Goal: Information Seeking & Learning: Learn about a topic

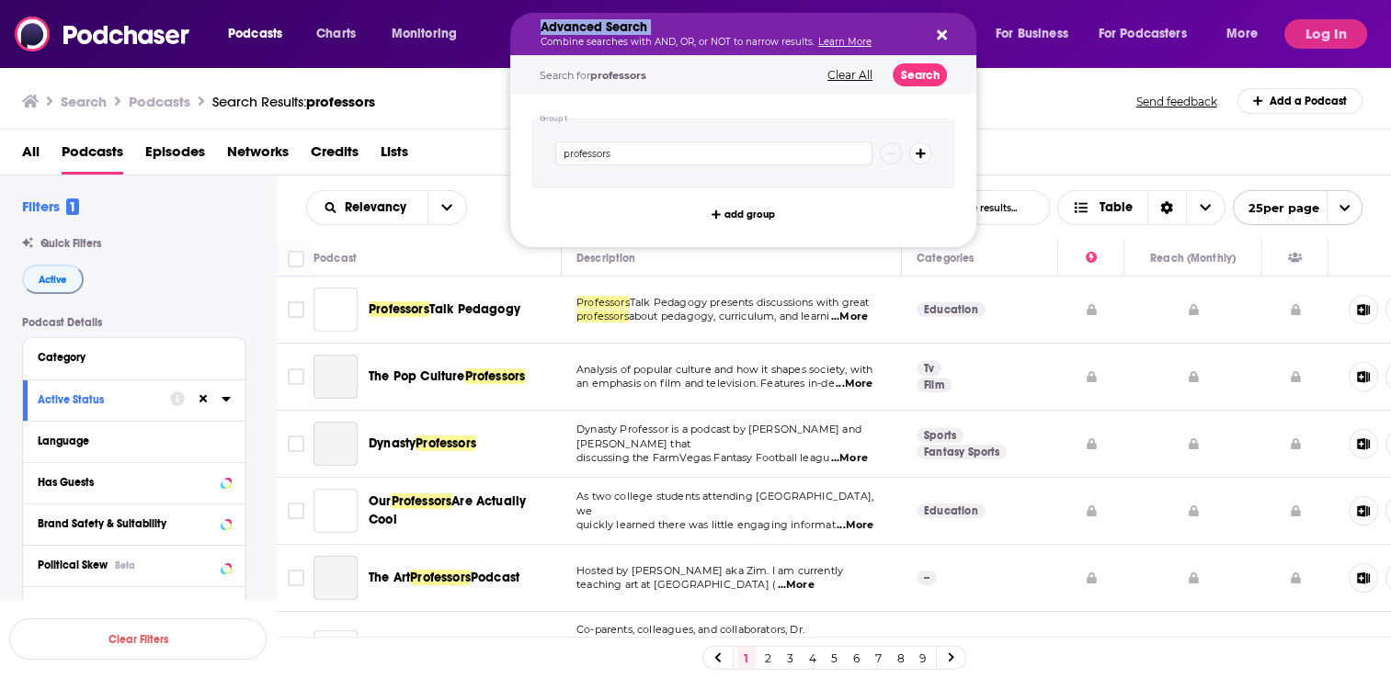
click at [941, 30] on icon "Search podcasts, credits, & more..." at bounding box center [942, 35] width 10 height 15
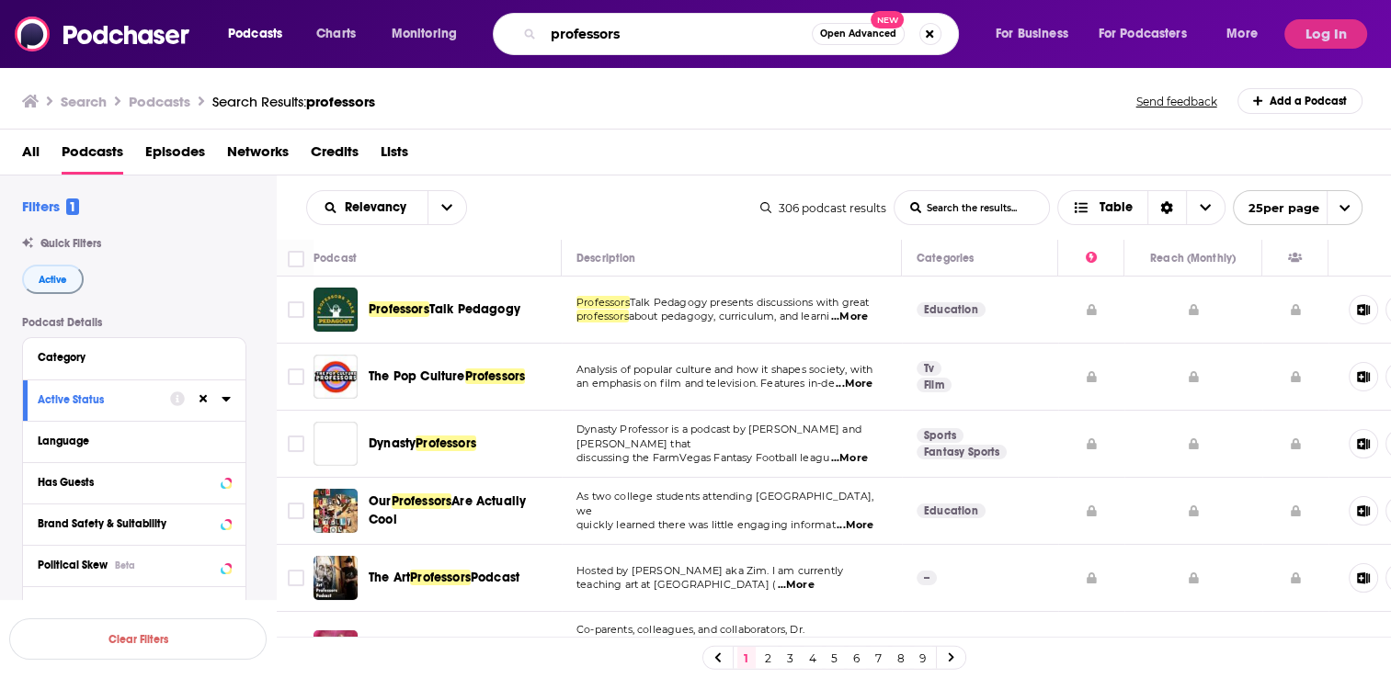
drag, startPoint x: 725, startPoint y: 25, endPoint x: 552, endPoint y: 29, distance: 173.8
click at [552, 29] on input "professors" at bounding box center [677, 33] width 268 height 29
type input "attachment theory in action"
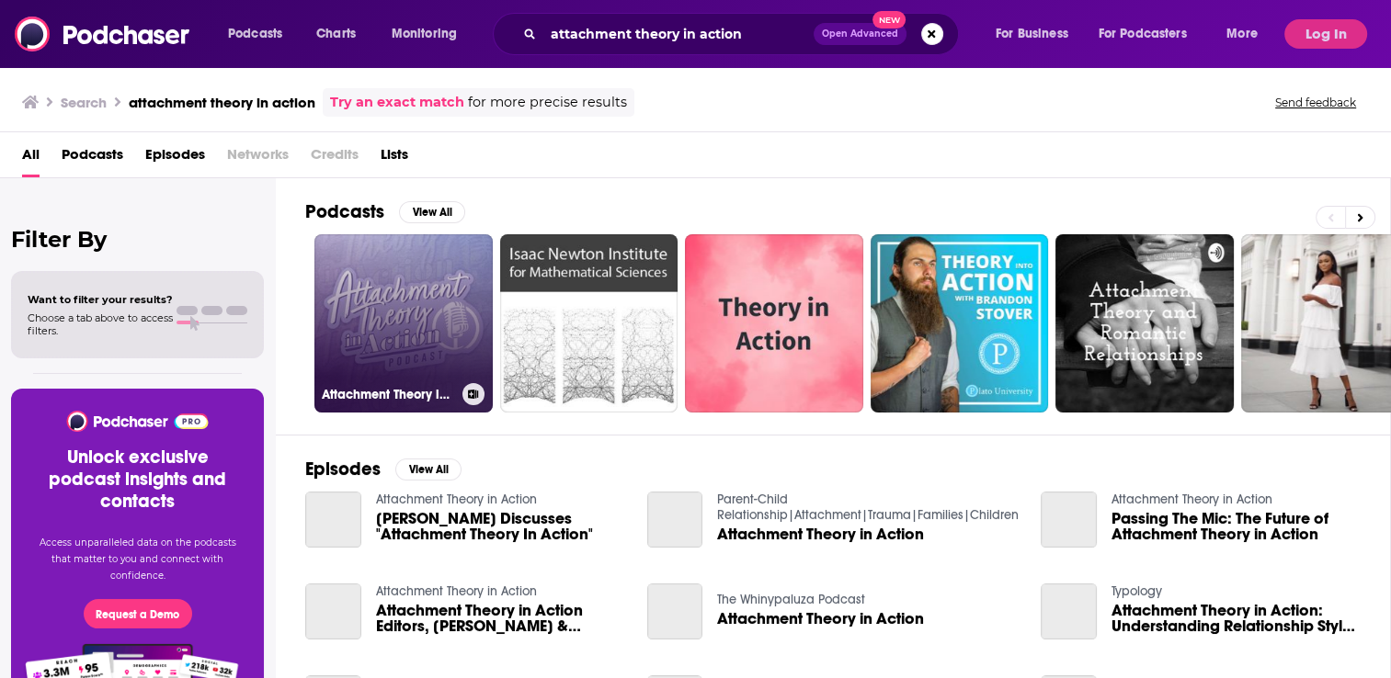
click at [425, 331] on link "Attachment Theory in Action" at bounding box center [403, 323] width 178 height 178
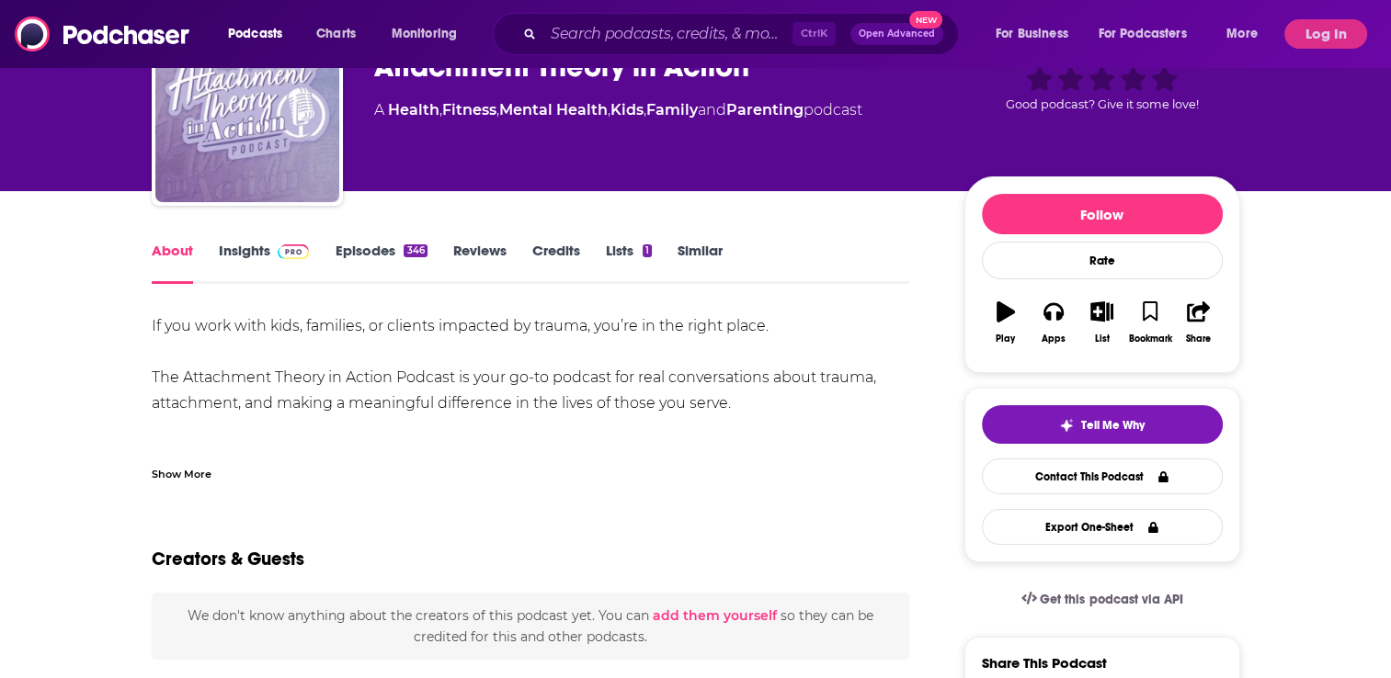
scroll to position [110, 0]
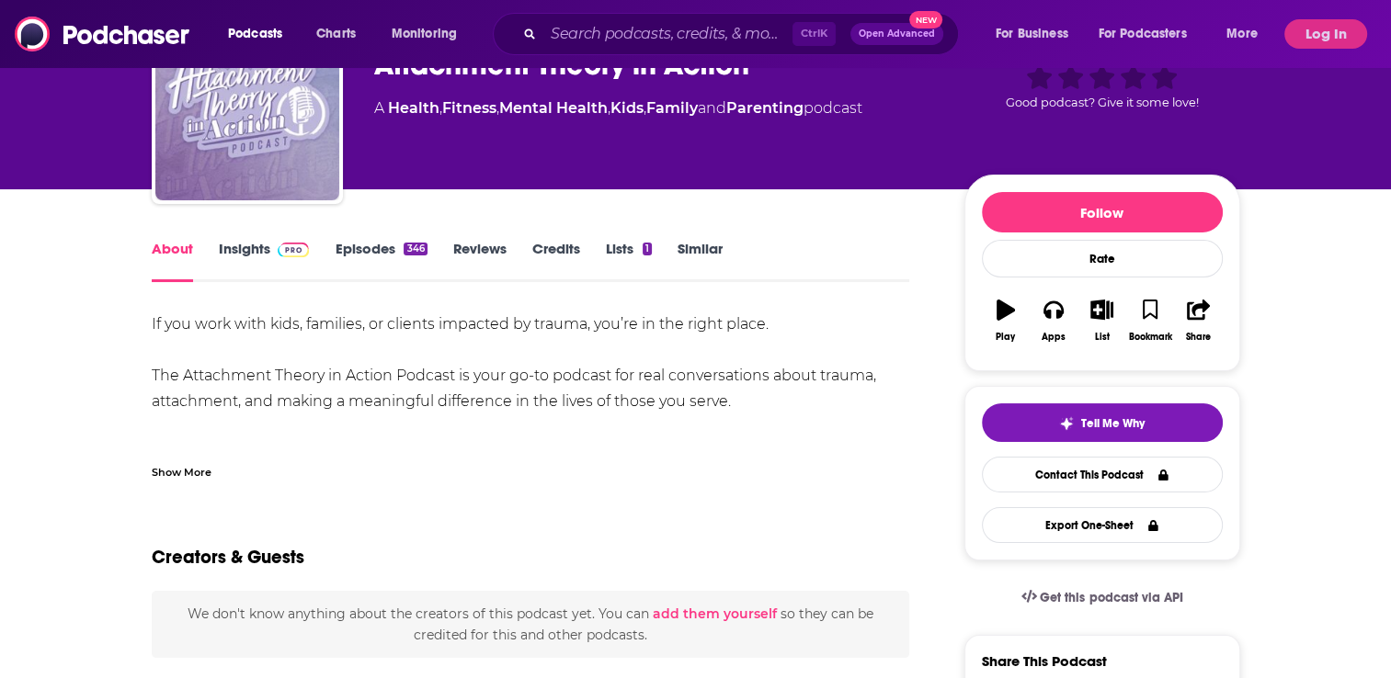
click at [261, 259] on link "Insights" at bounding box center [264, 261] width 91 height 42
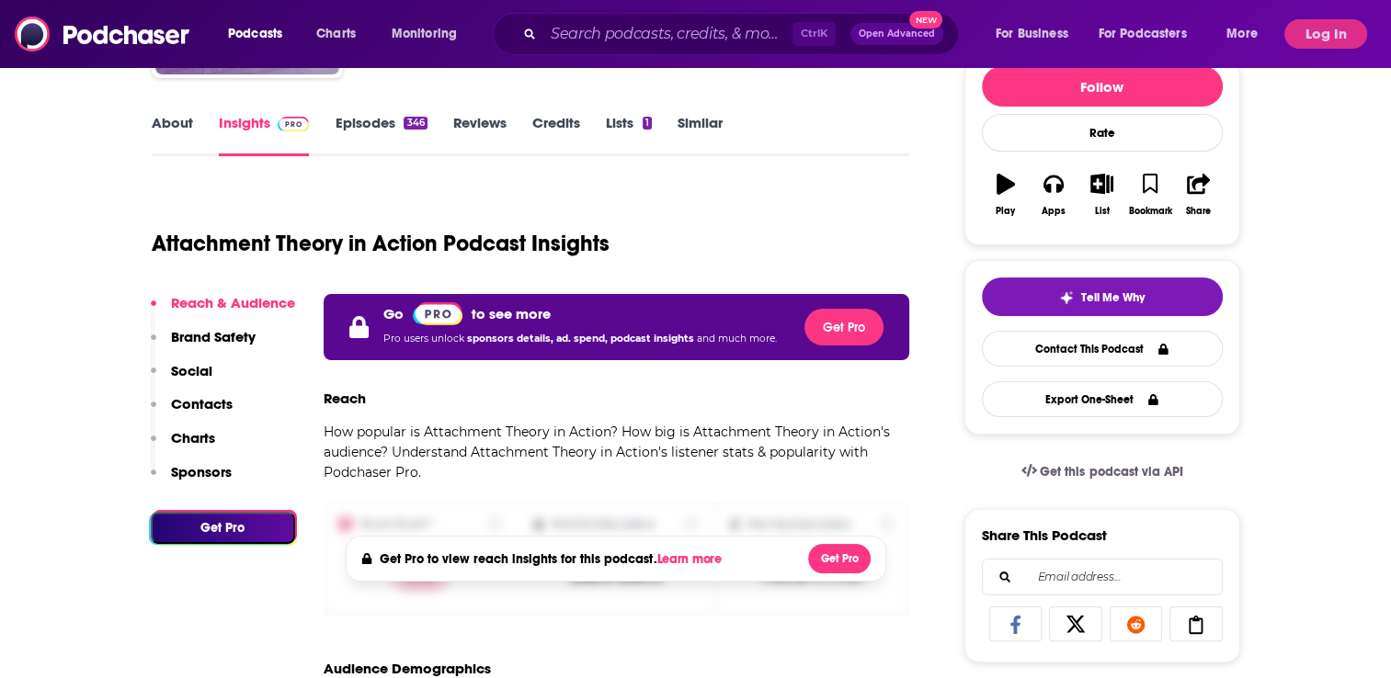
scroll to position [294, 0]
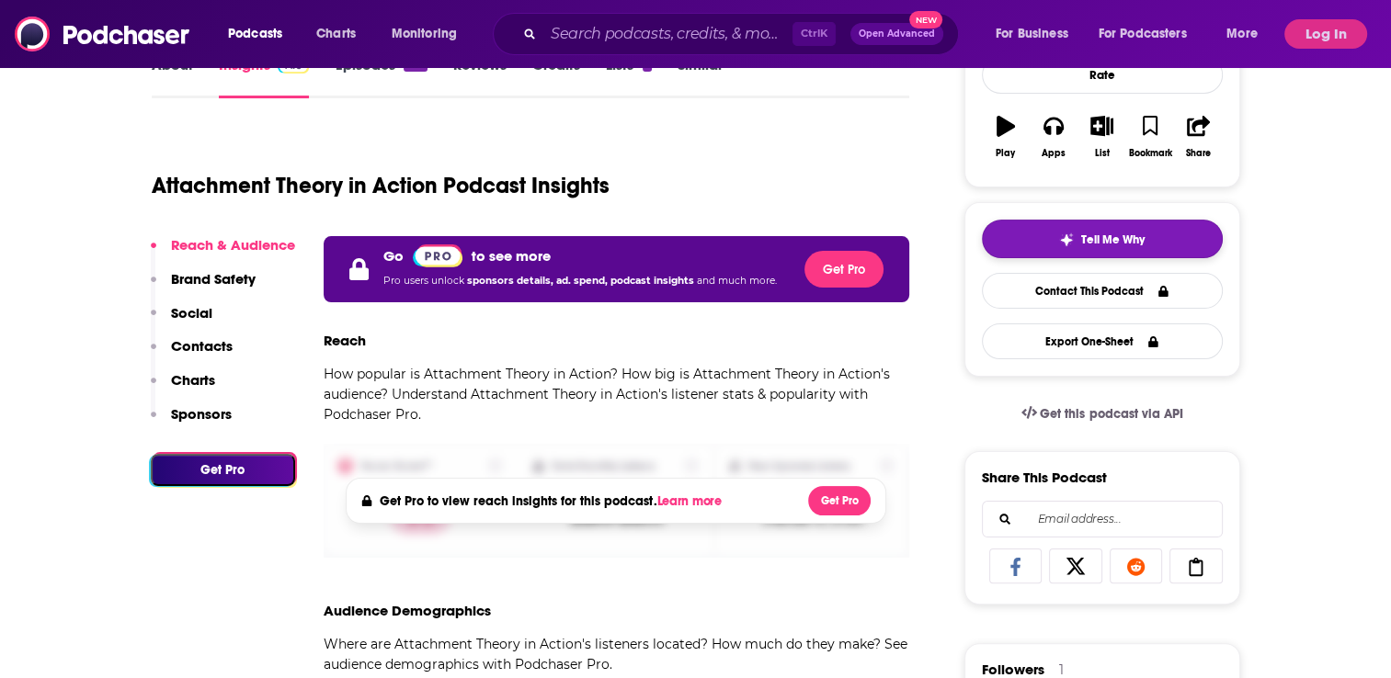
click at [1092, 244] on span "Tell Me Why" at bounding box center [1112, 240] width 63 height 15
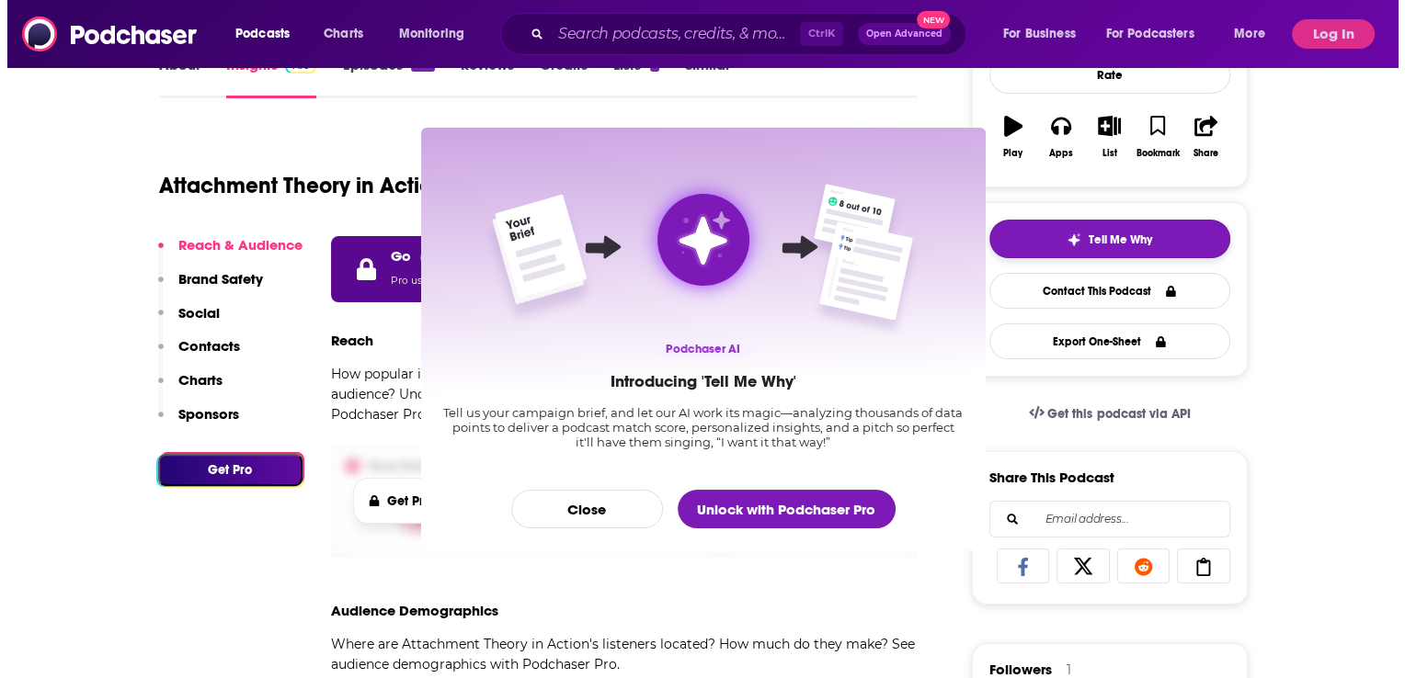
scroll to position [0, 0]
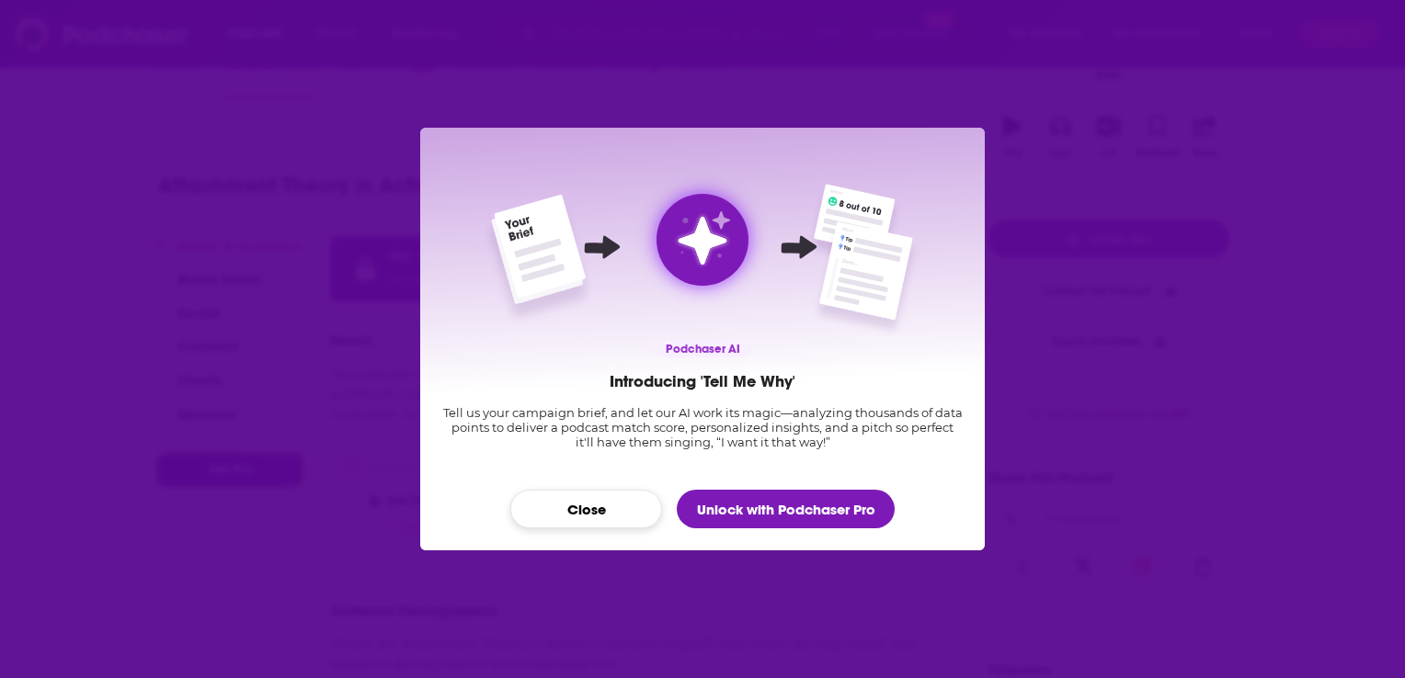
click at [599, 519] on button "Close" at bounding box center [586, 509] width 152 height 39
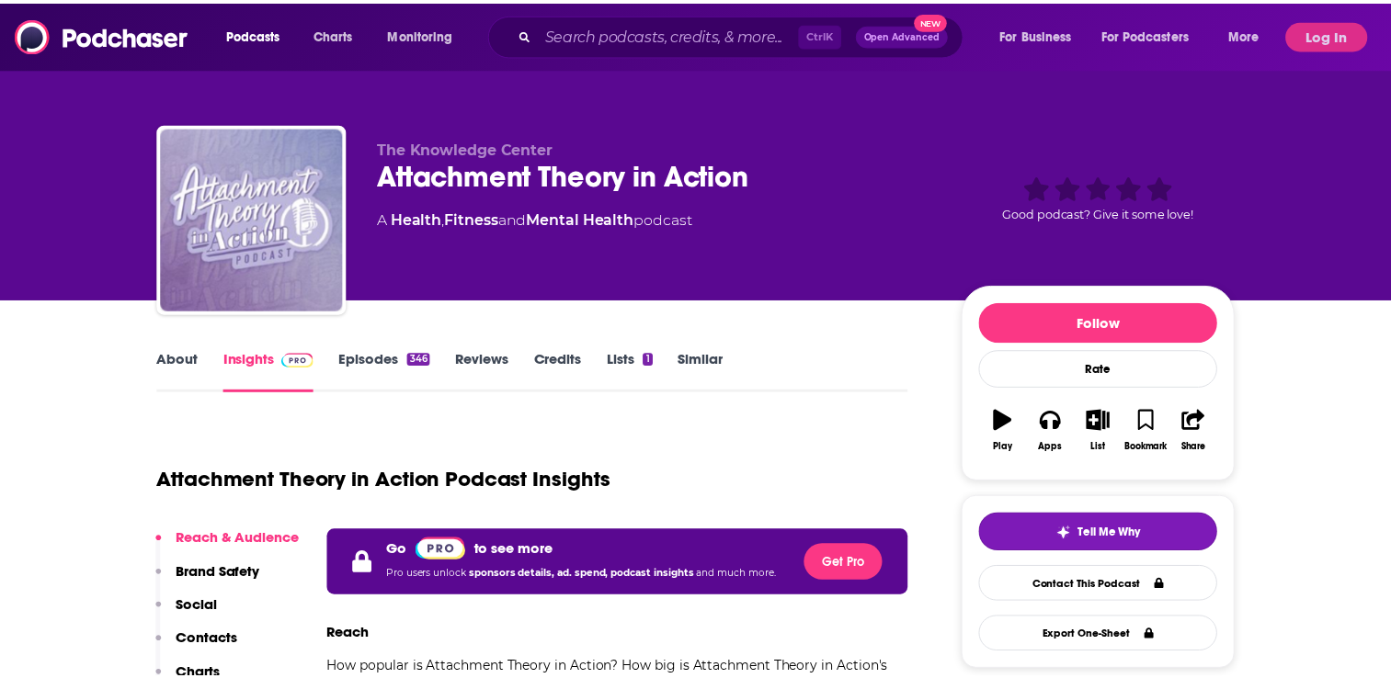
scroll to position [294, 0]
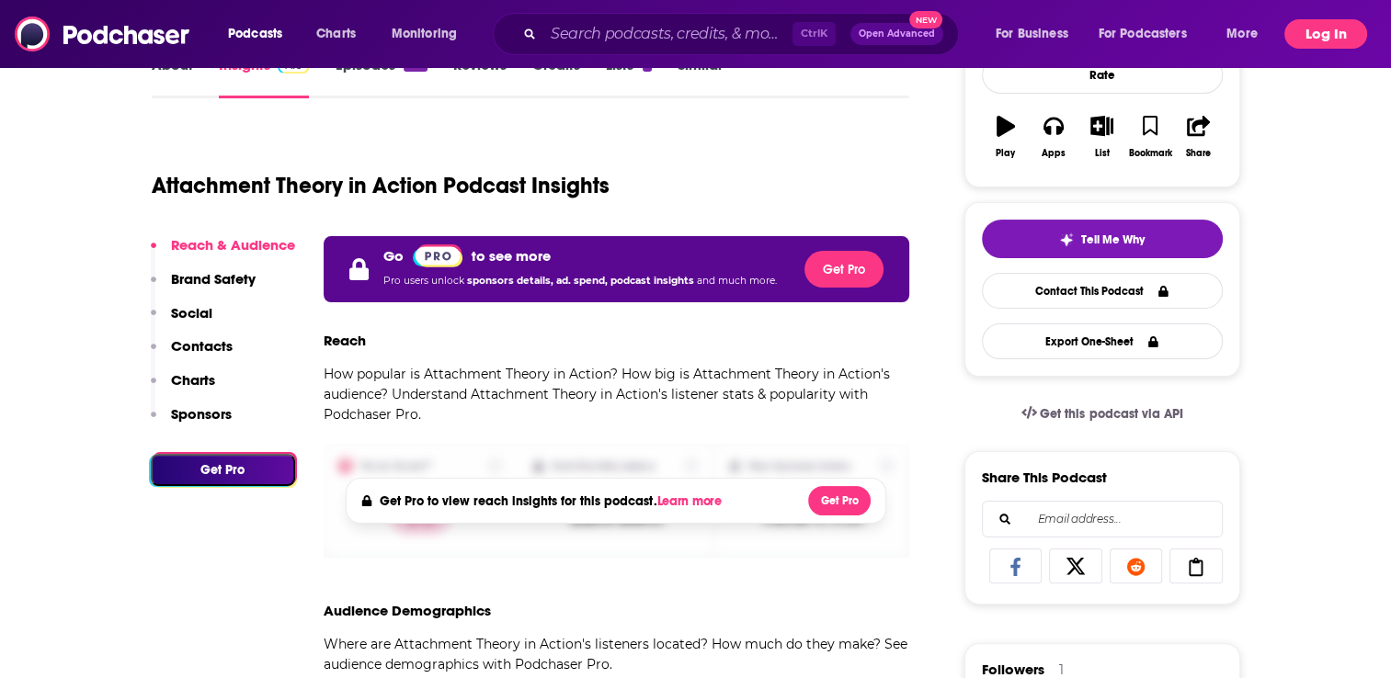
click at [1325, 31] on button "Log In" at bounding box center [1325, 33] width 83 height 29
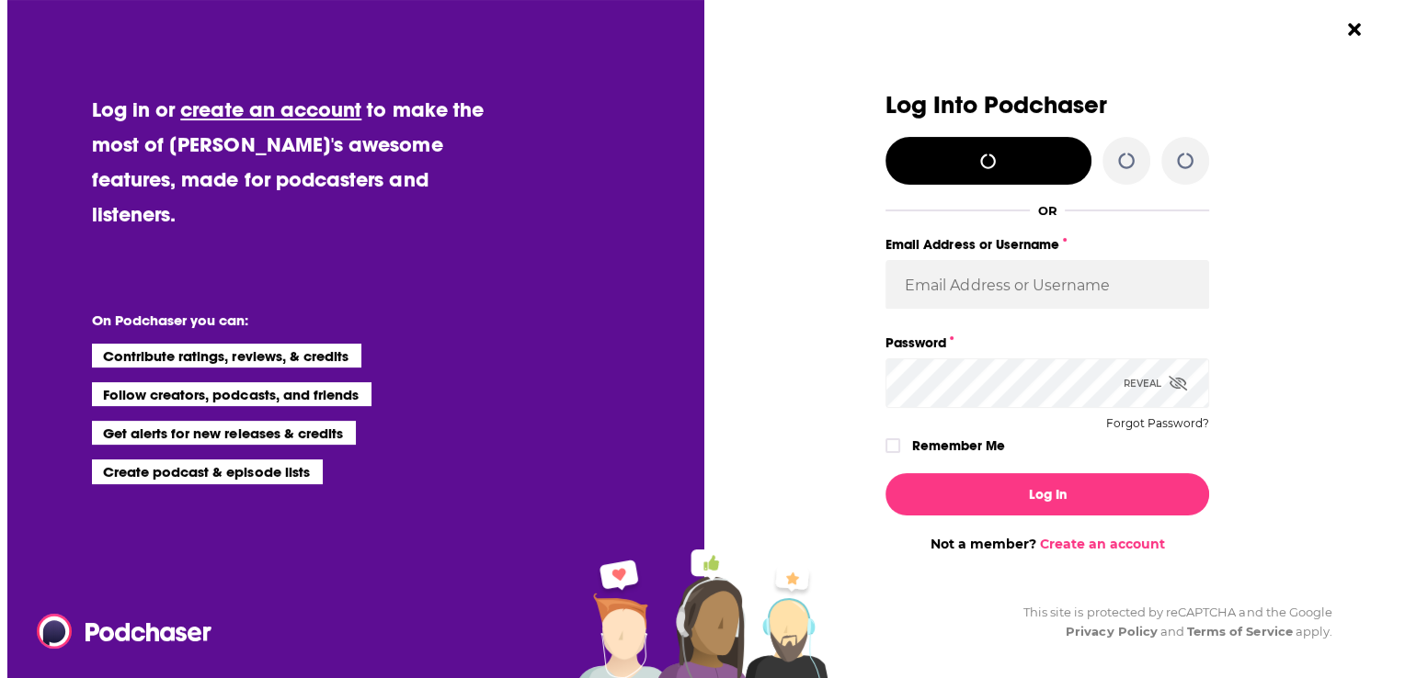
scroll to position [0, 0]
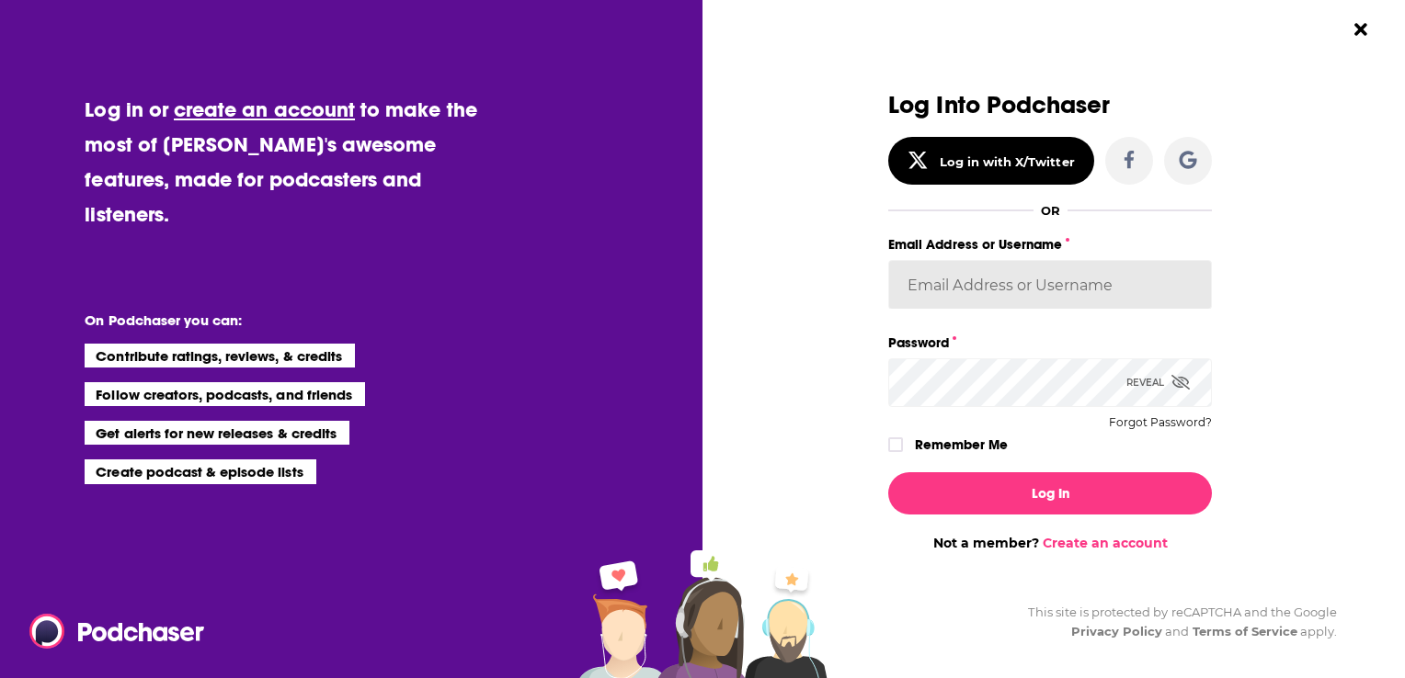
type input "corioliscompany"
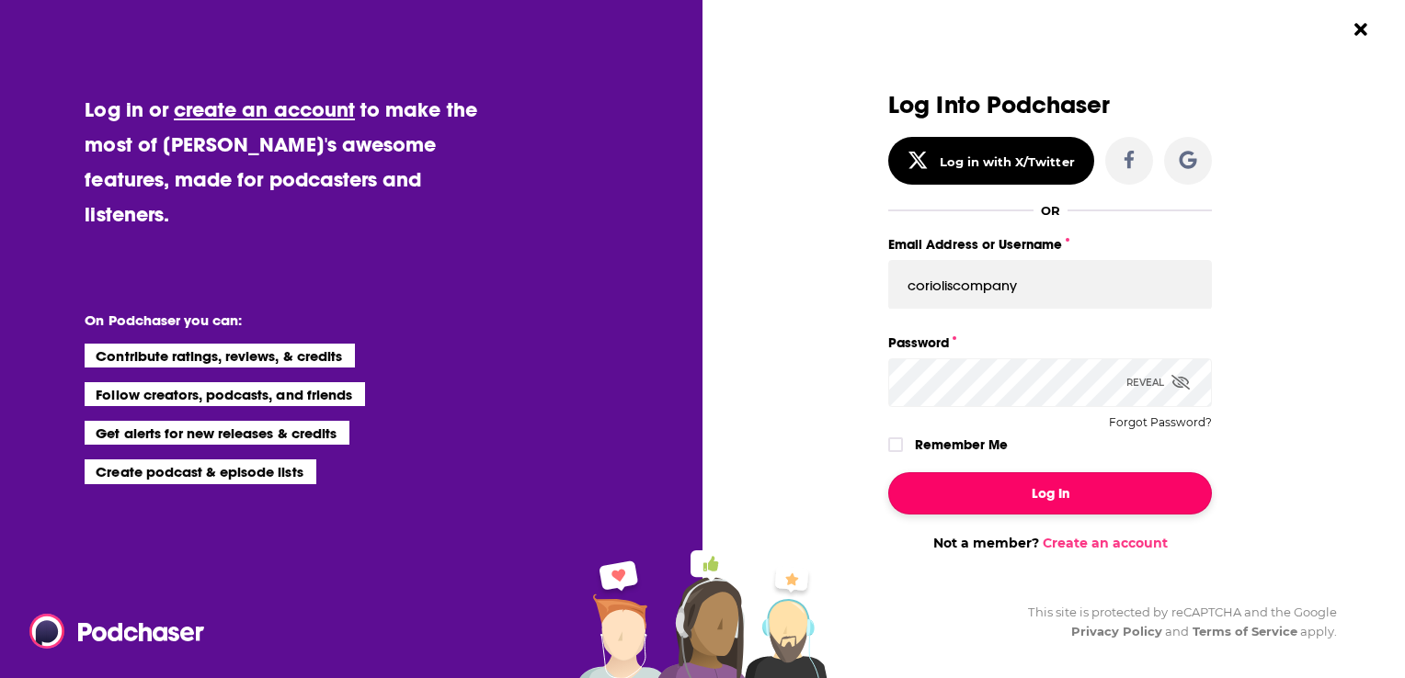
click at [1012, 510] on button "Log In" at bounding box center [1050, 493] width 324 height 42
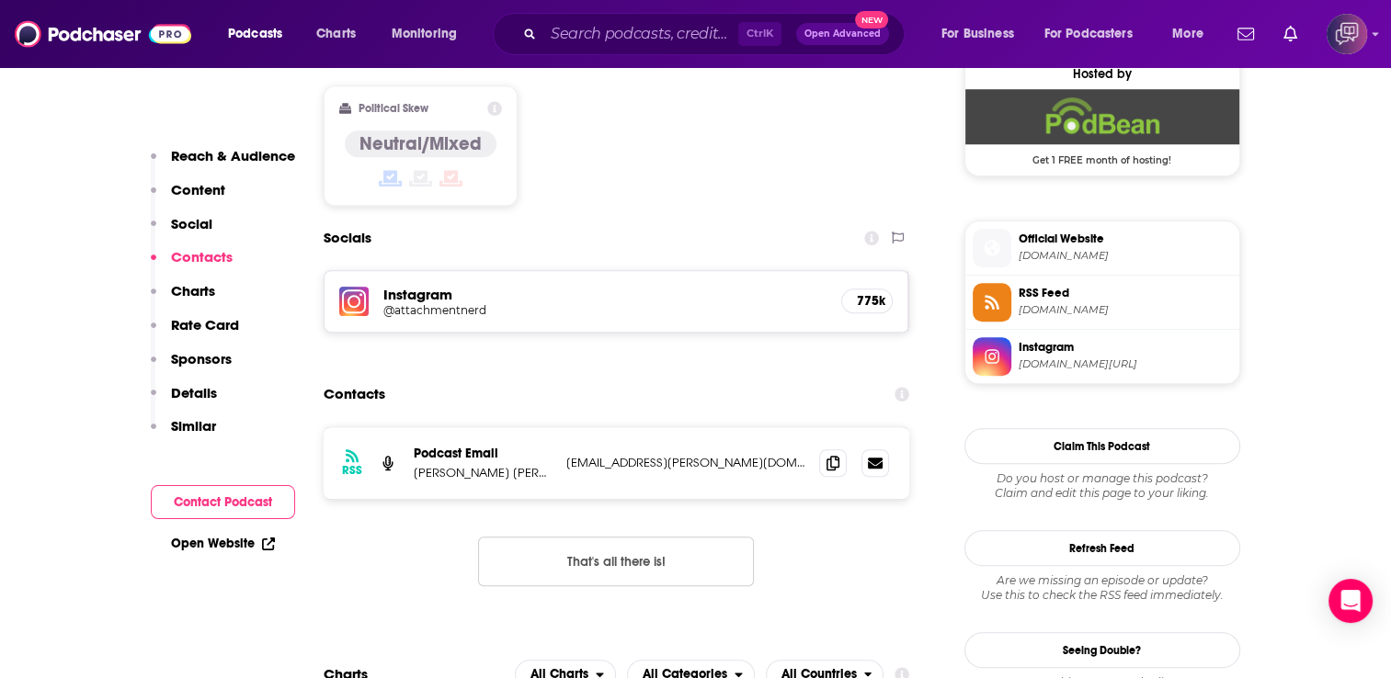
scroll to position [1508, 0]
click at [476, 303] on h5 "@attachmentnerd" at bounding box center [530, 310] width 294 height 14
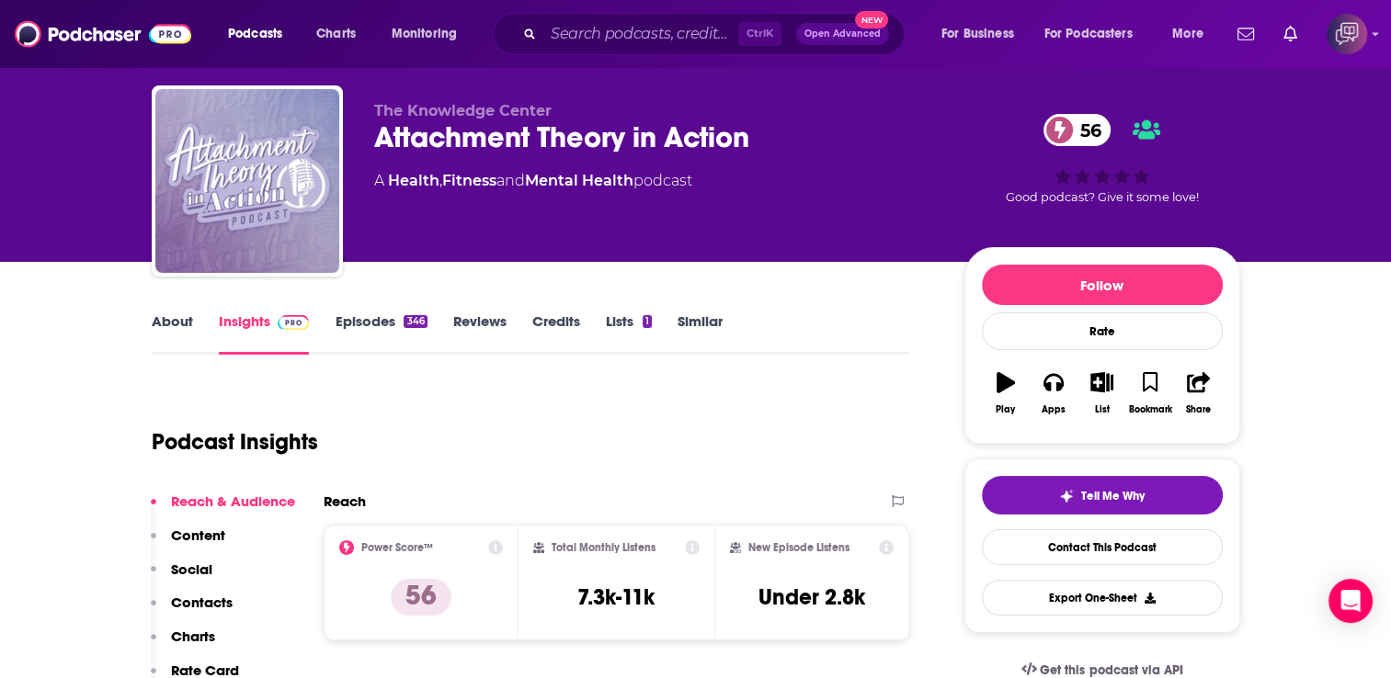
scroll to position [37, 0]
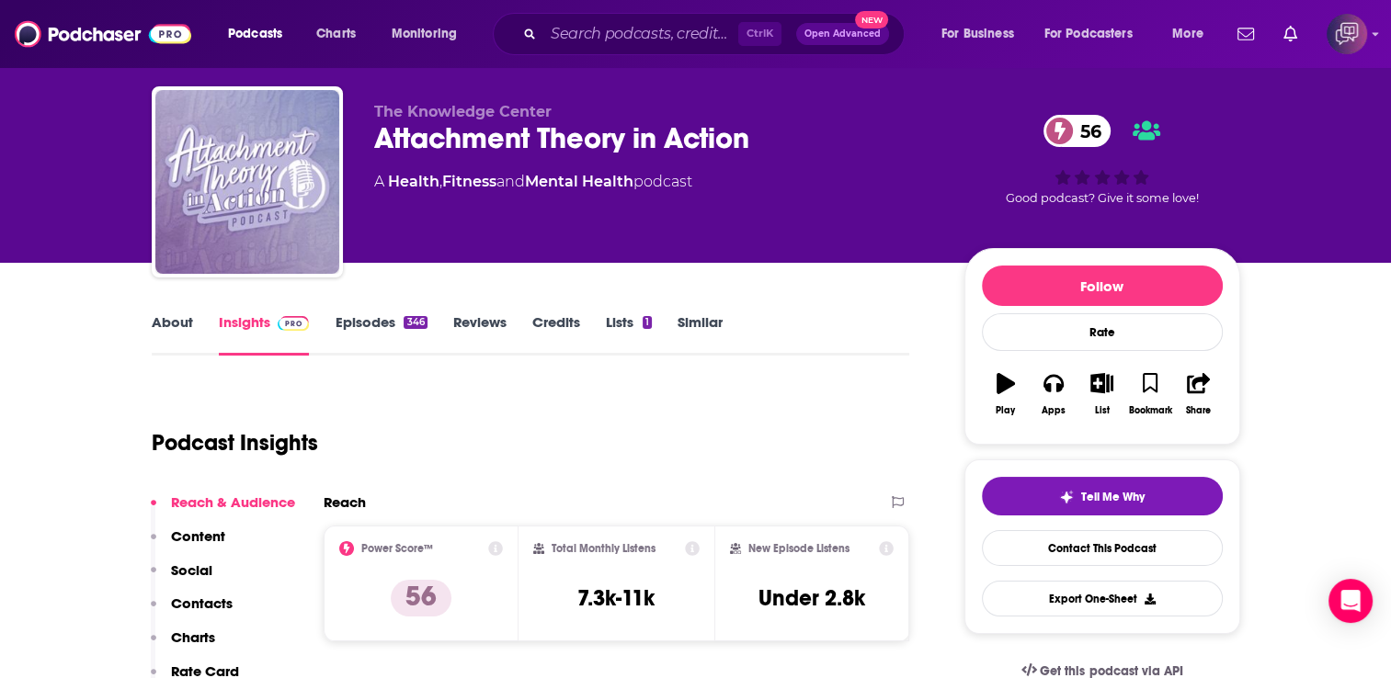
click at [1066, 134] on span at bounding box center [1059, 131] width 32 height 32
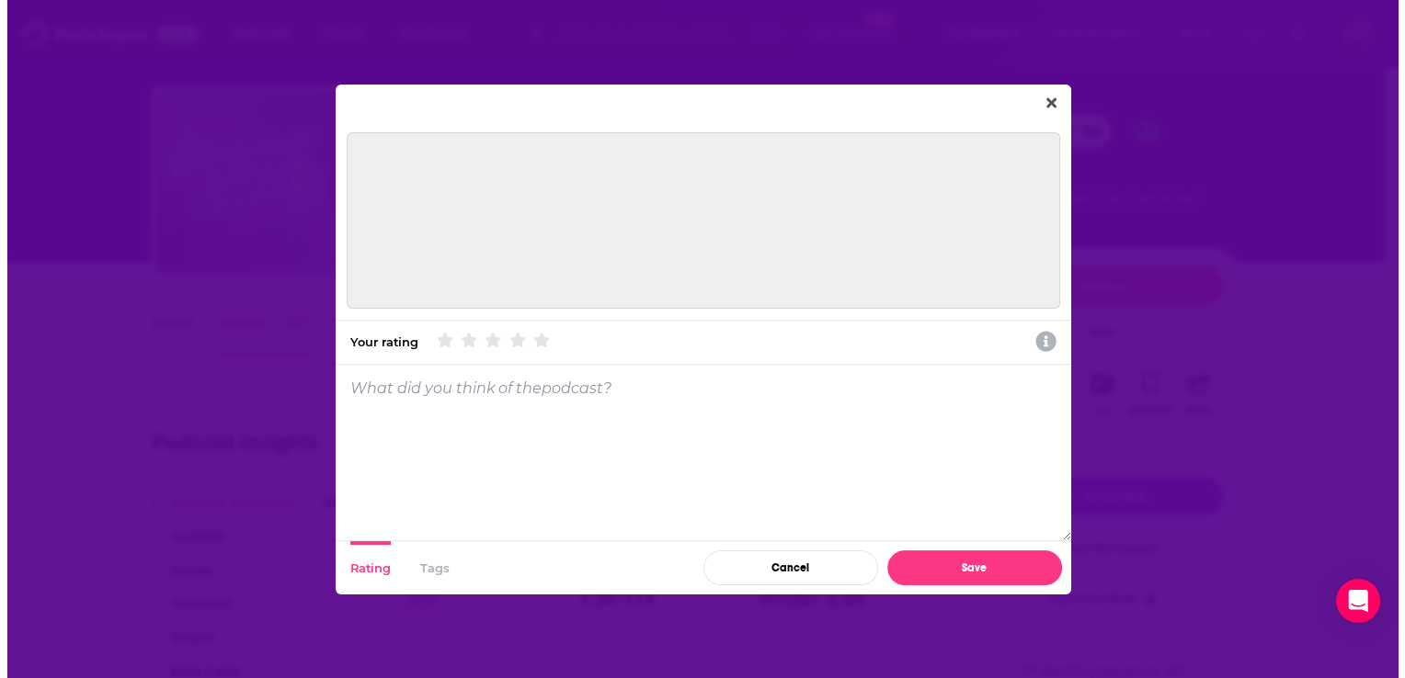
scroll to position [0, 0]
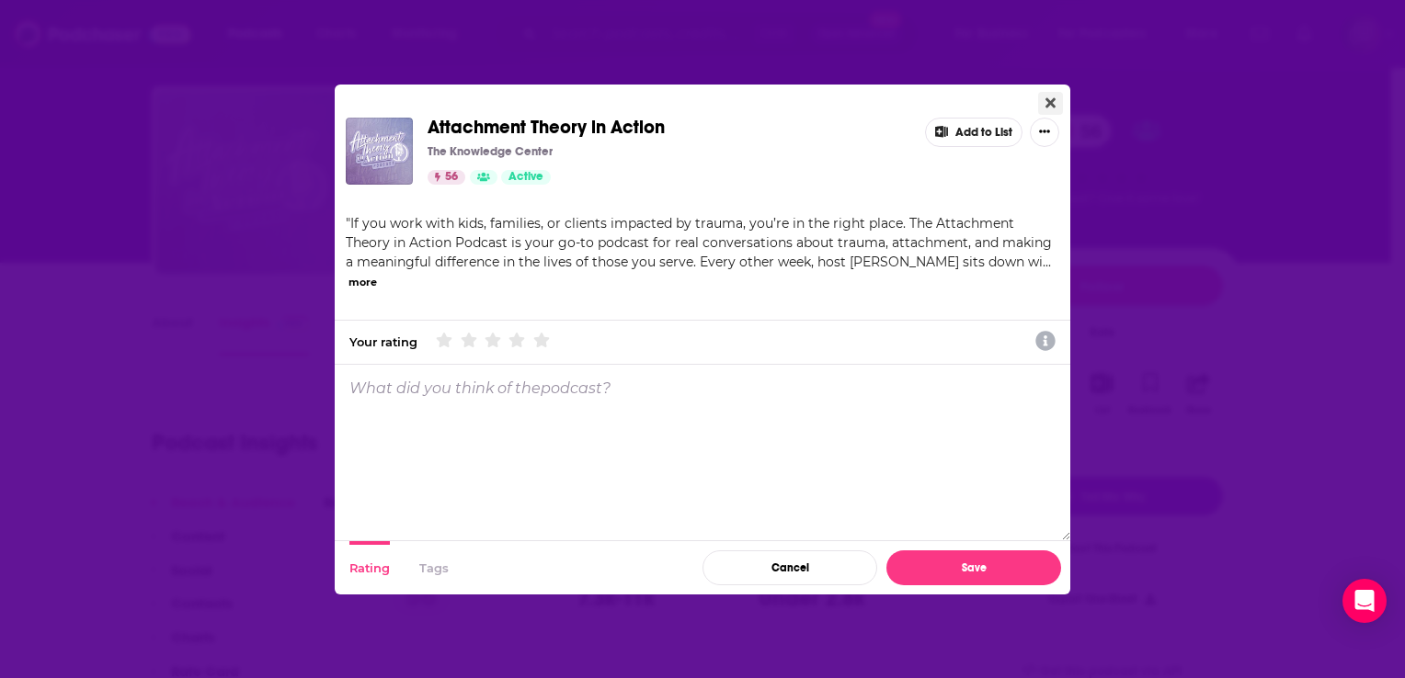
click at [1048, 105] on icon "Close" at bounding box center [1050, 102] width 10 height 10
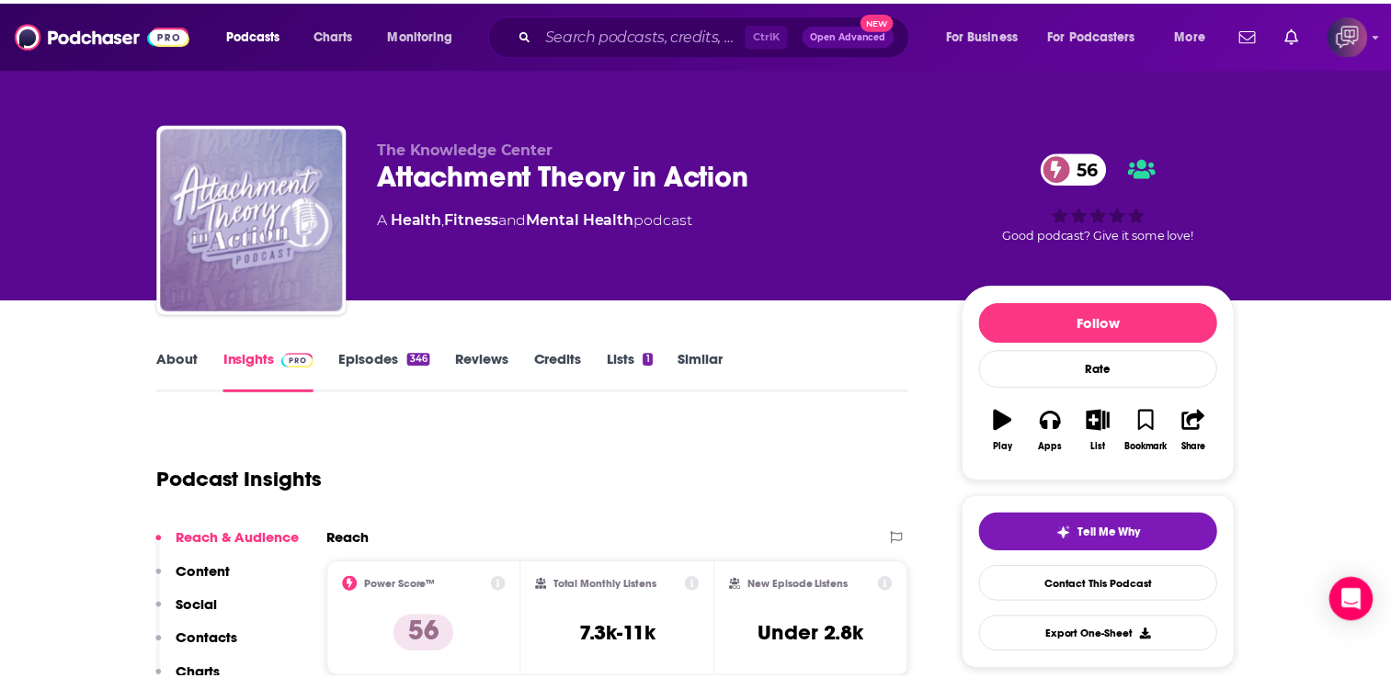
scroll to position [37, 0]
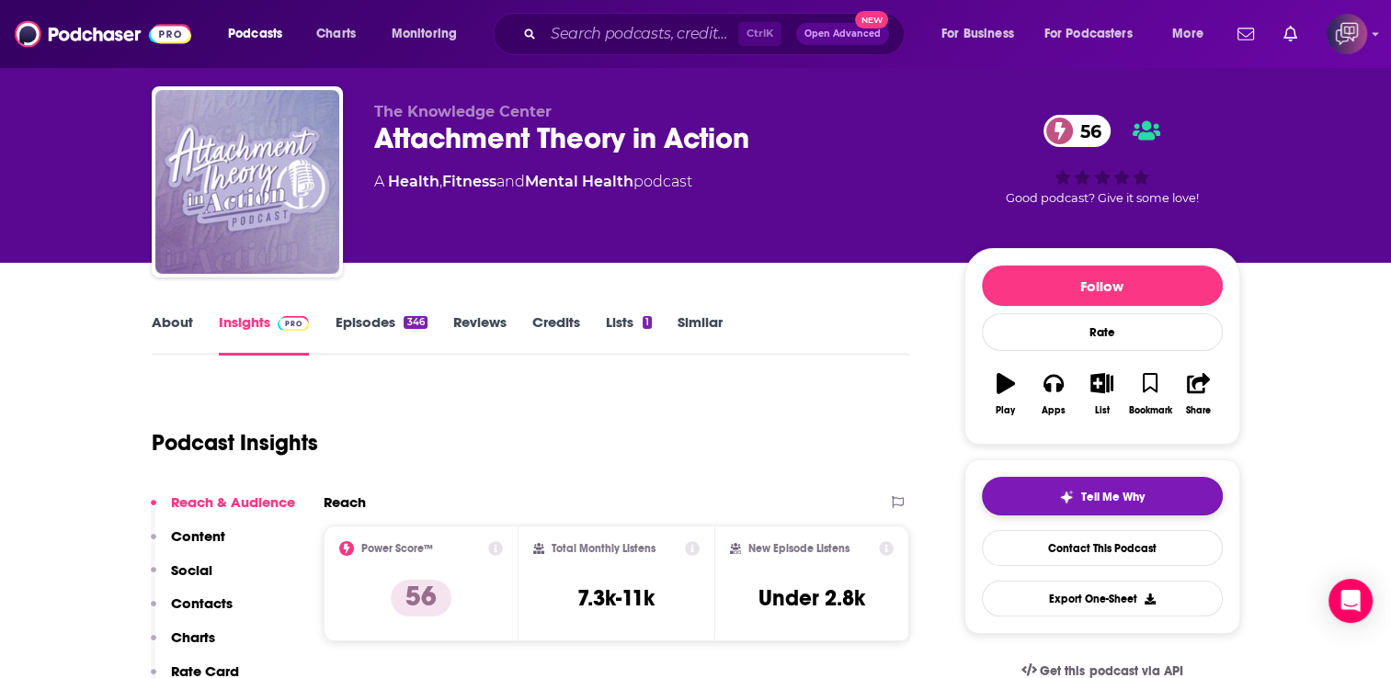
click at [1076, 484] on button "Tell Me Why" at bounding box center [1102, 496] width 241 height 39
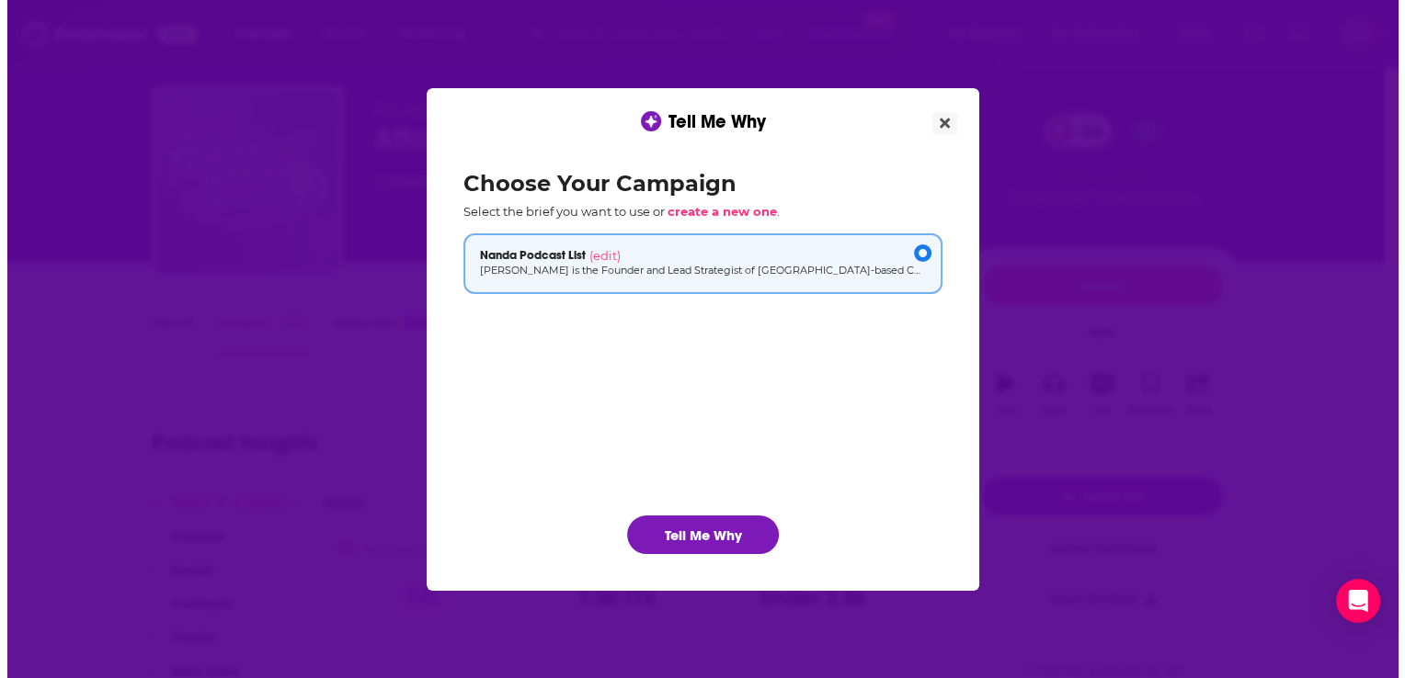
scroll to position [0, 0]
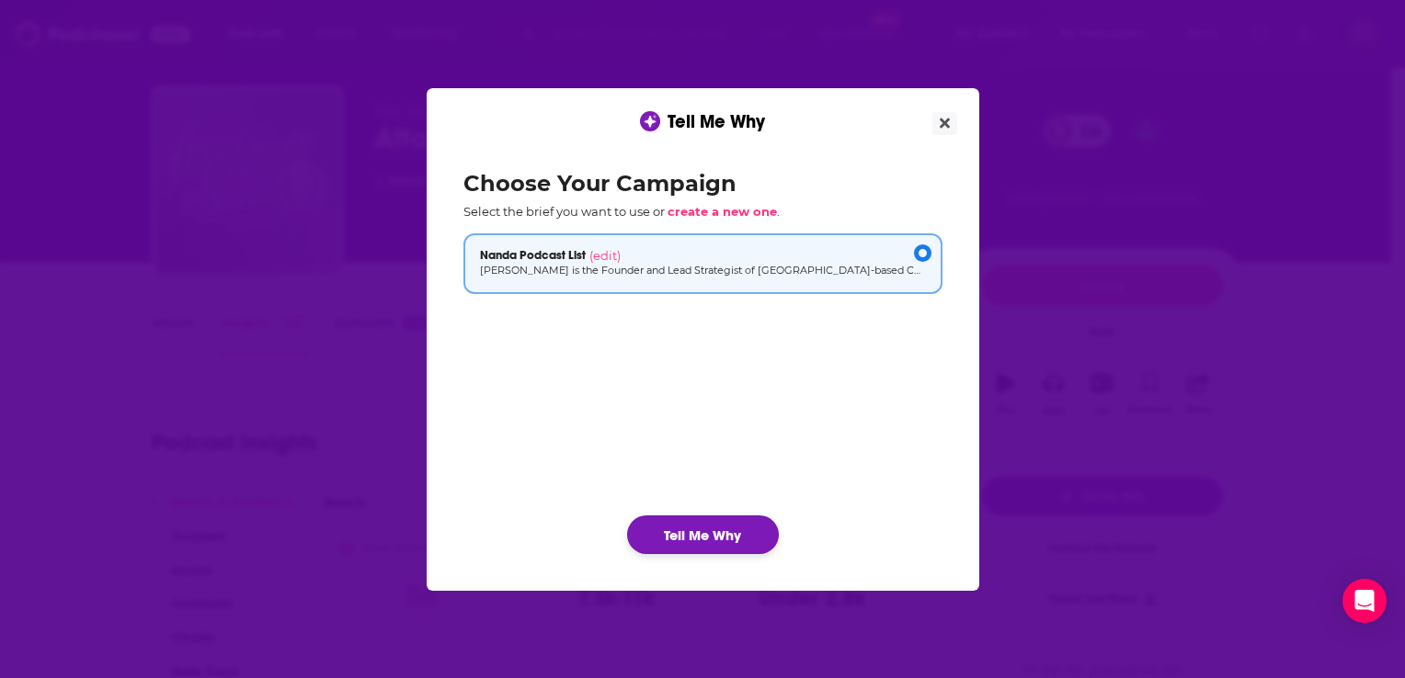
click at [746, 522] on button "Tell Me Why" at bounding box center [703, 535] width 152 height 39
